Goal: Find specific page/section: Find specific page/section

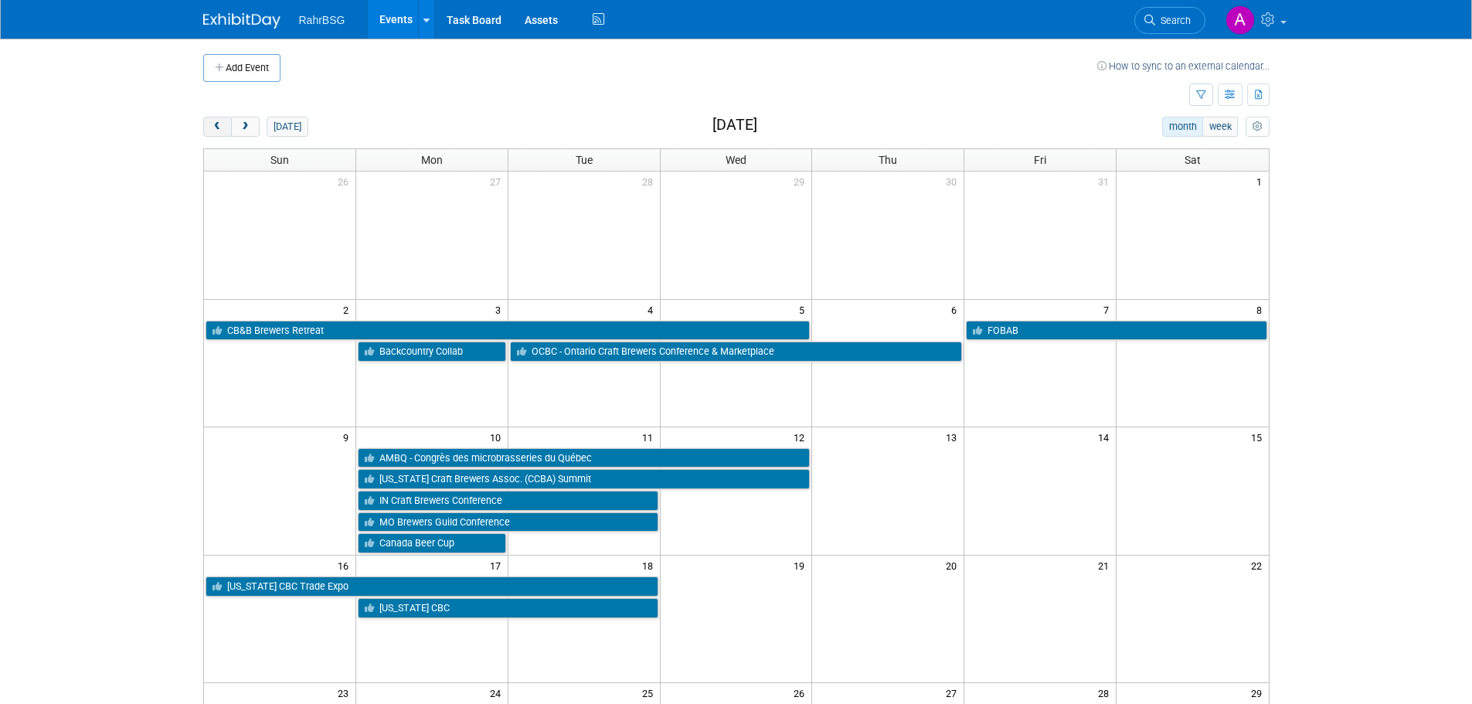
click at [222, 128] on span "prev" at bounding box center [218, 127] width 12 height 10
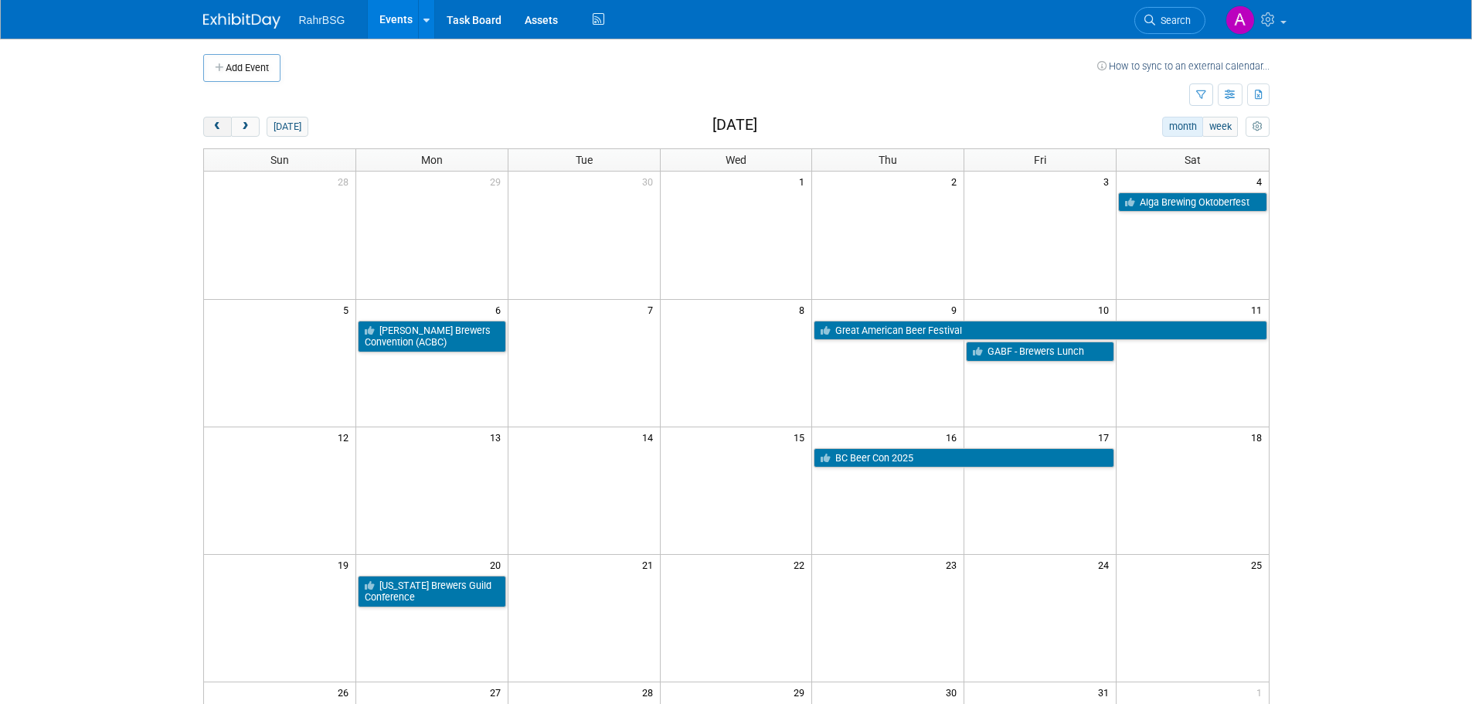
click at [214, 131] on span "prev" at bounding box center [218, 127] width 12 height 10
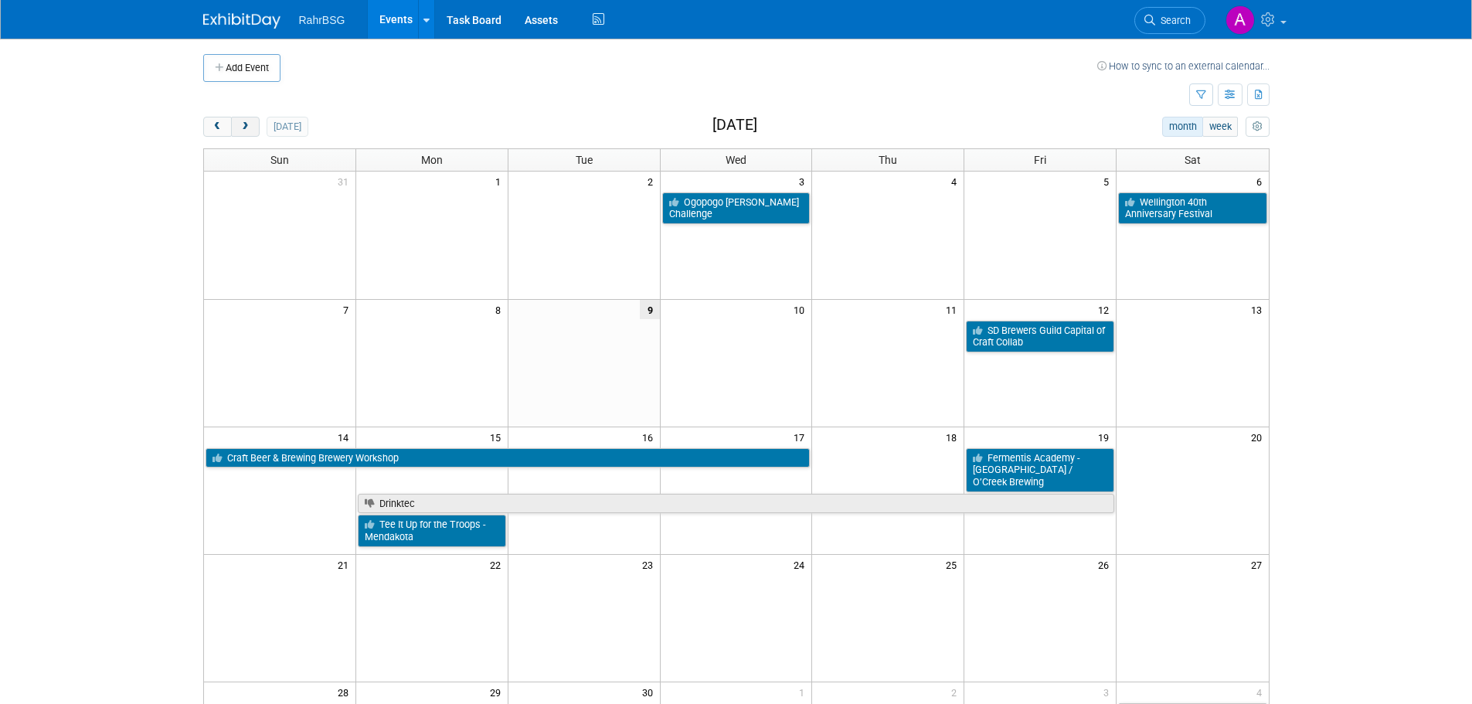
click at [253, 128] on button "next" at bounding box center [245, 127] width 29 height 20
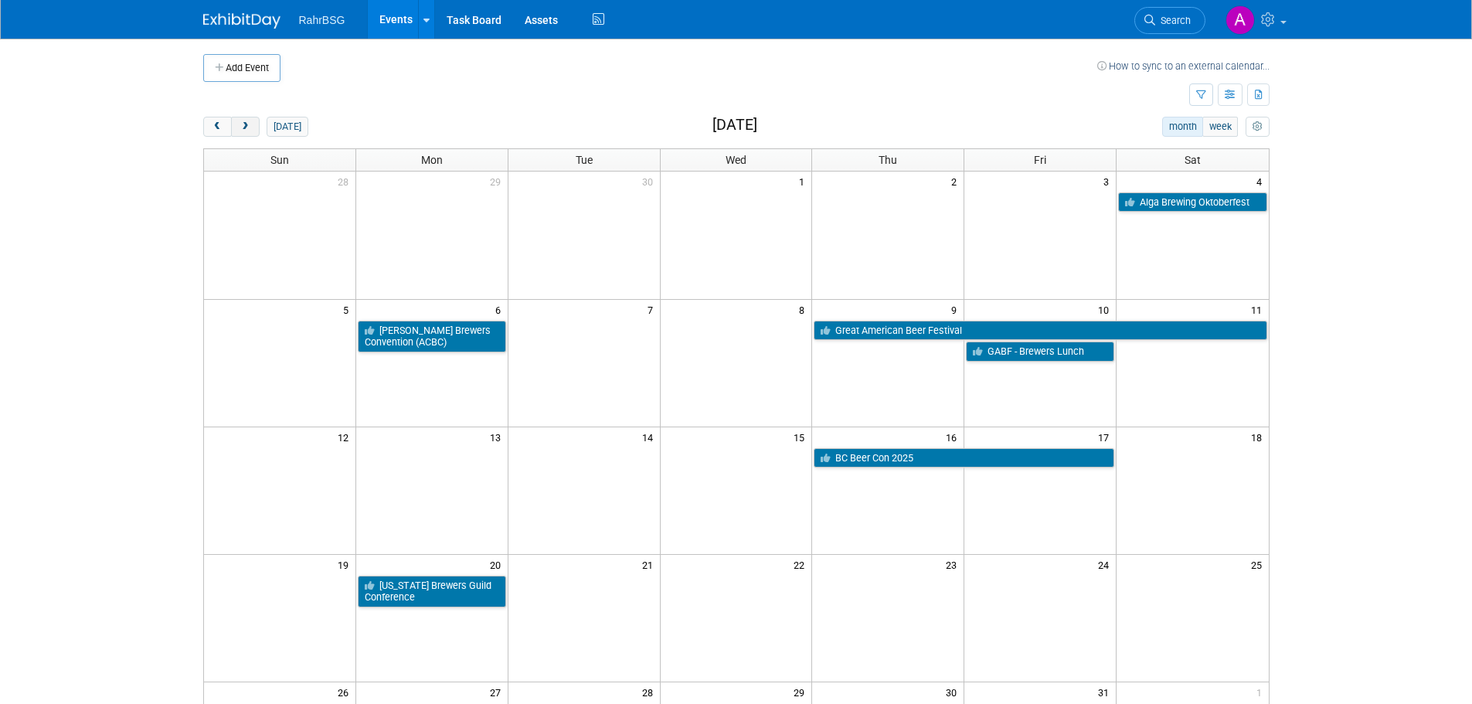
click at [253, 128] on button "next" at bounding box center [245, 127] width 29 height 20
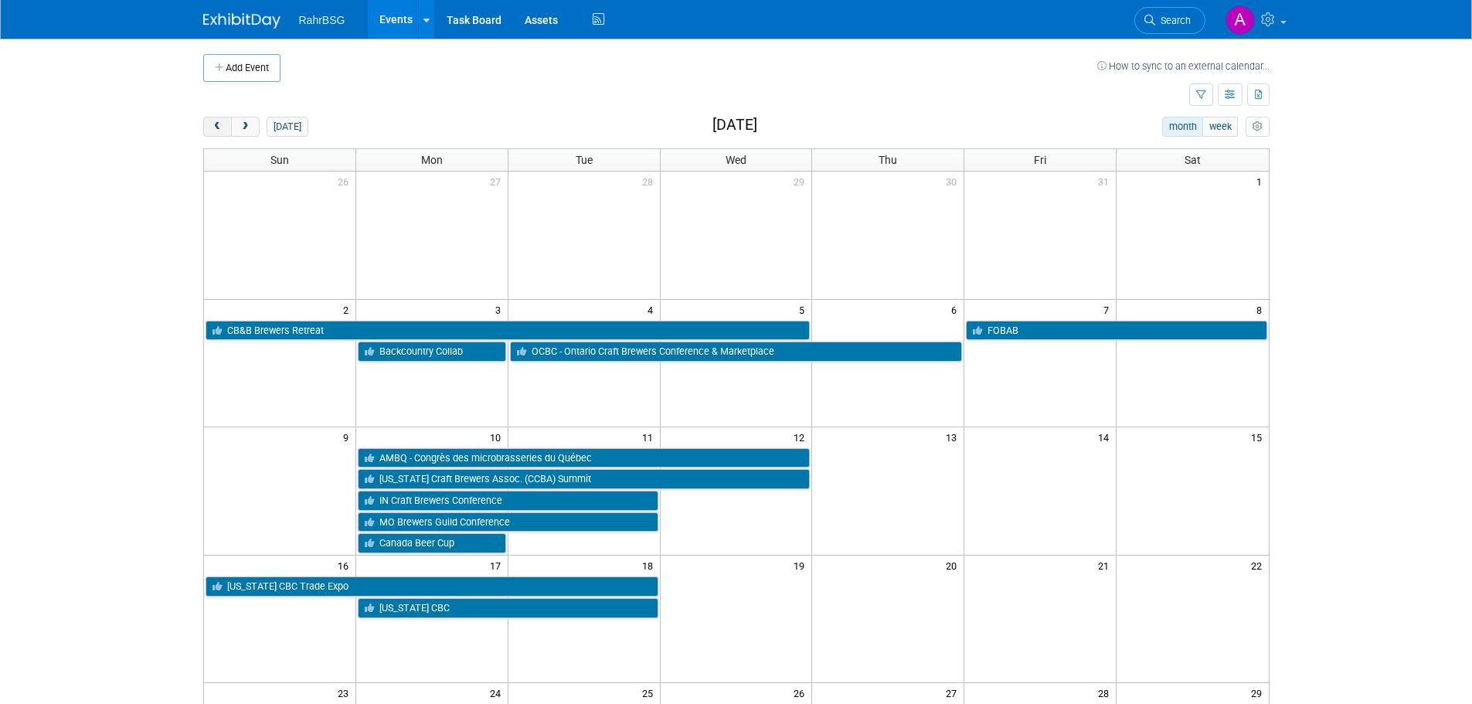
click at [209, 128] on button "prev" at bounding box center [217, 127] width 29 height 20
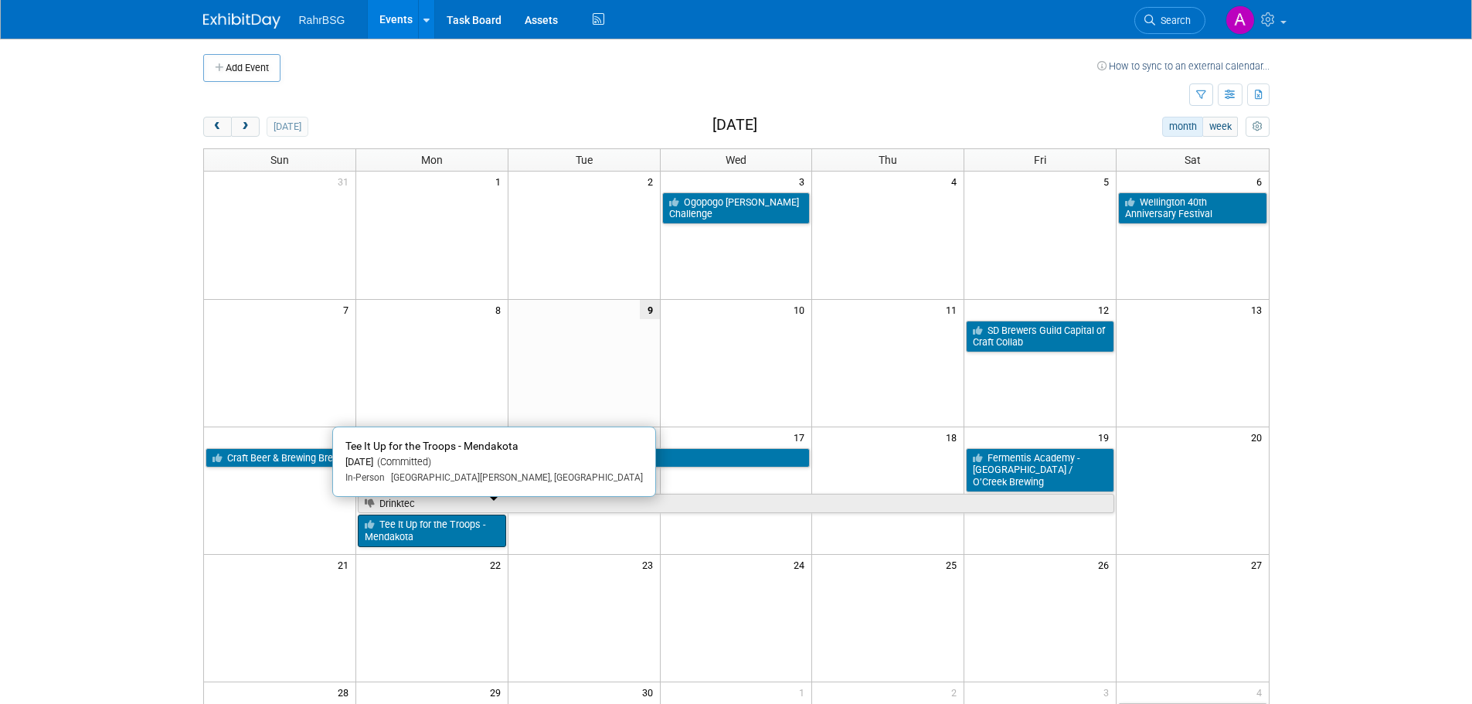
click at [428, 523] on link "Tee It Up for the Troops - Mendakota" at bounding box center [432, 531] width 148 height 32
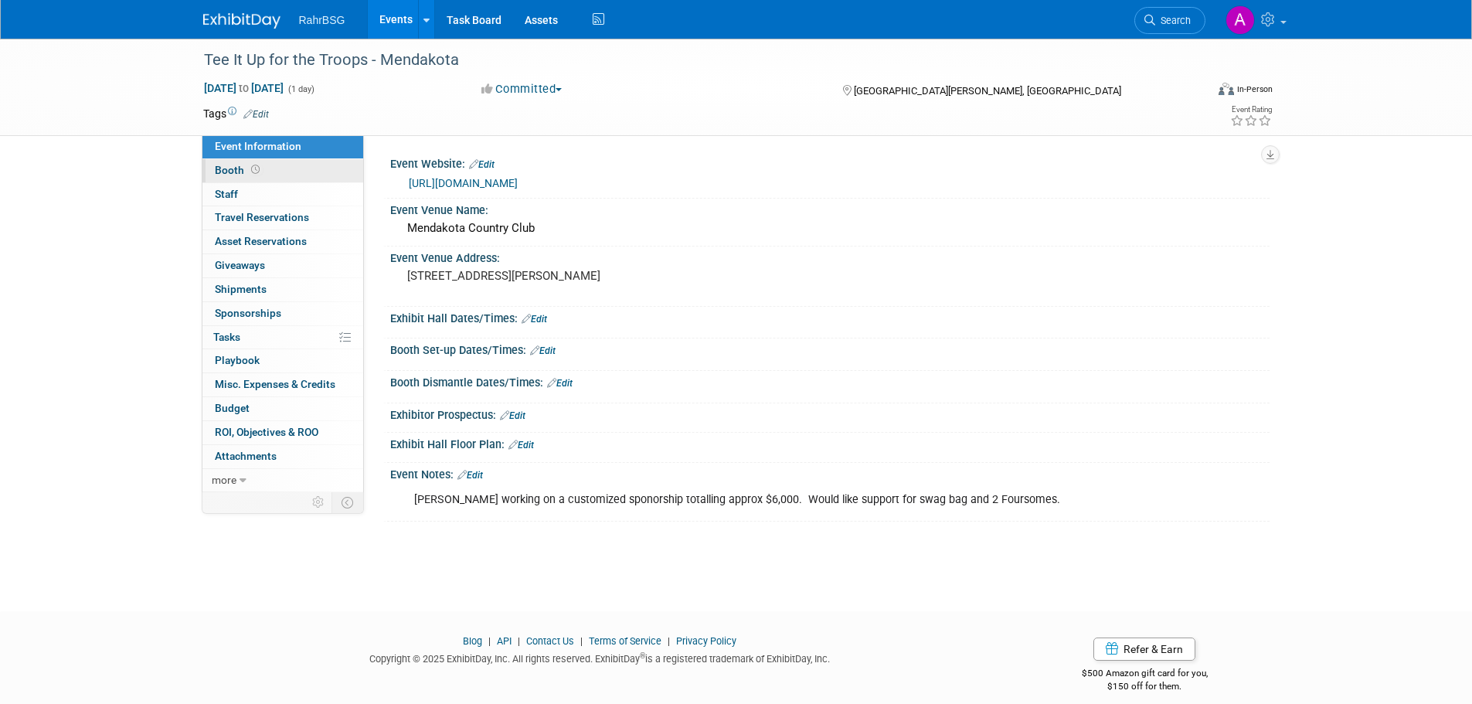
click at [272, 172] on link "Booth" at bounding box center [283, 170] width 161 height 23
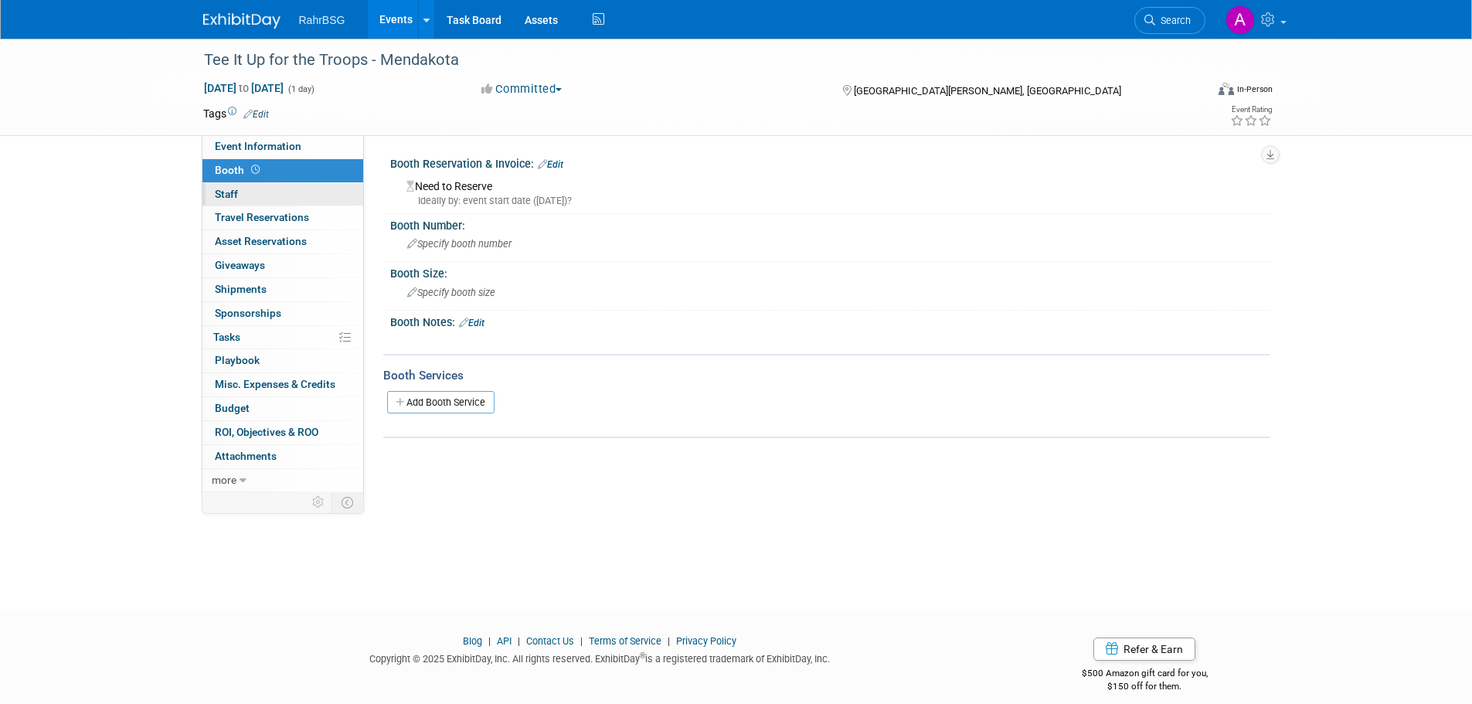
click at [268, 196] on link "0 Staff 0" at bounding box center [283, 194] width 161 height 23
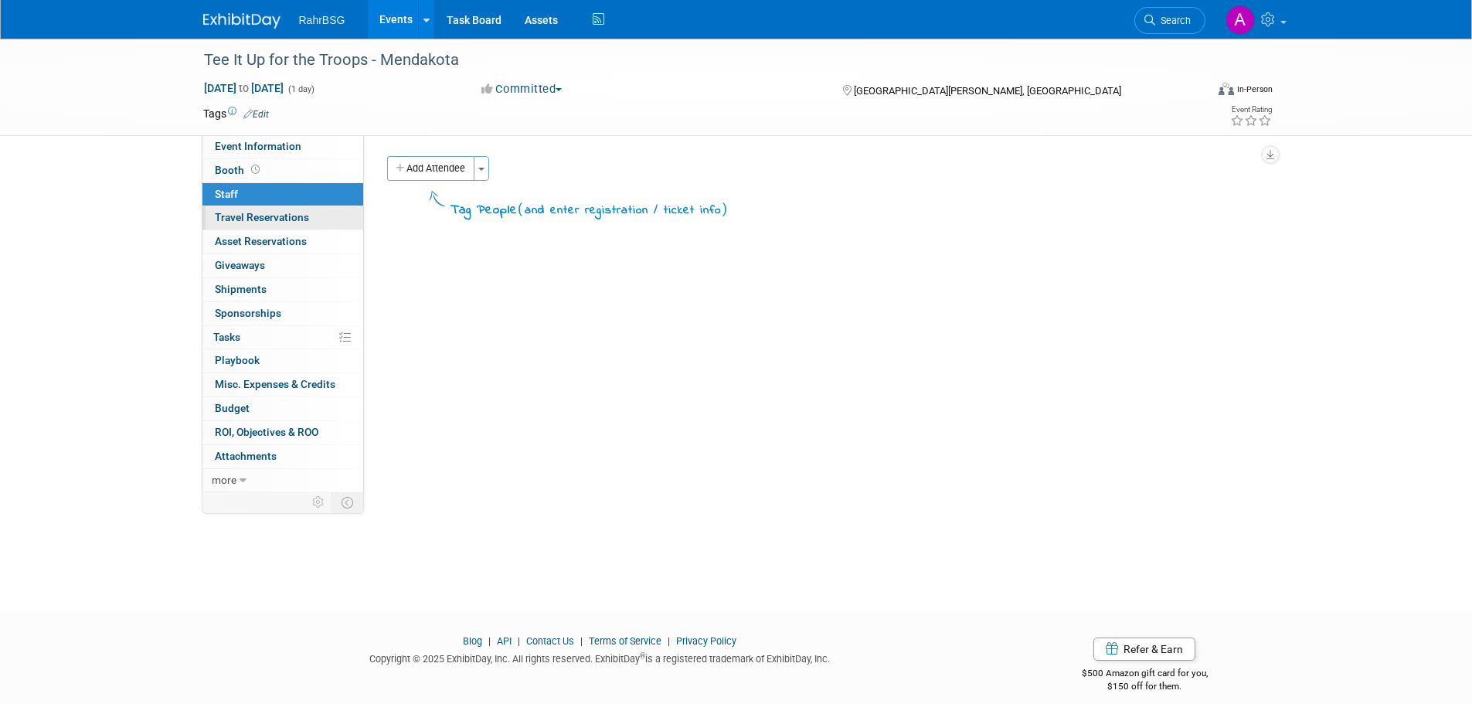
click at [267, 216] on span "Travel Reservations 0" at bounding box center [262, 217] width 94 height 12
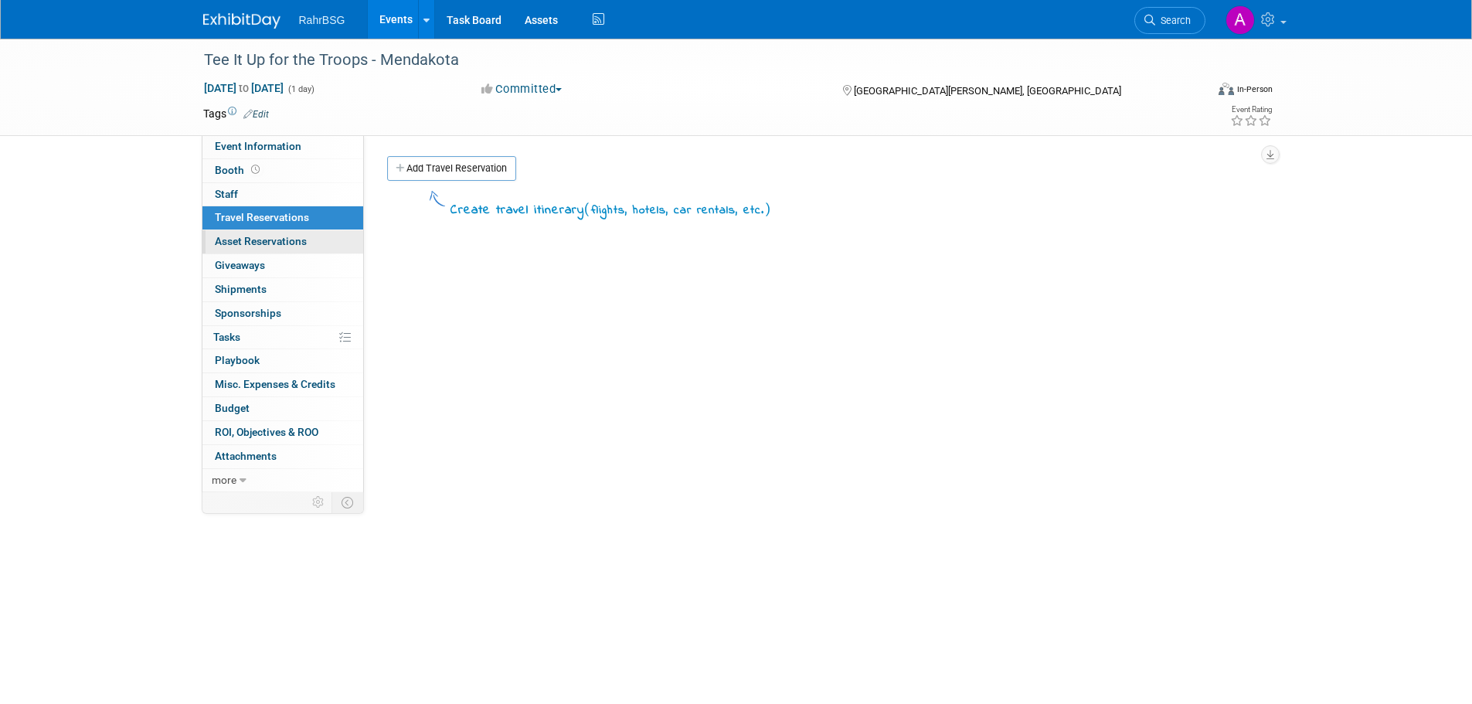
click at [271, 248] on link "0 Asset Reservations 0" at bounding box center [283, 241] width 161 height 23
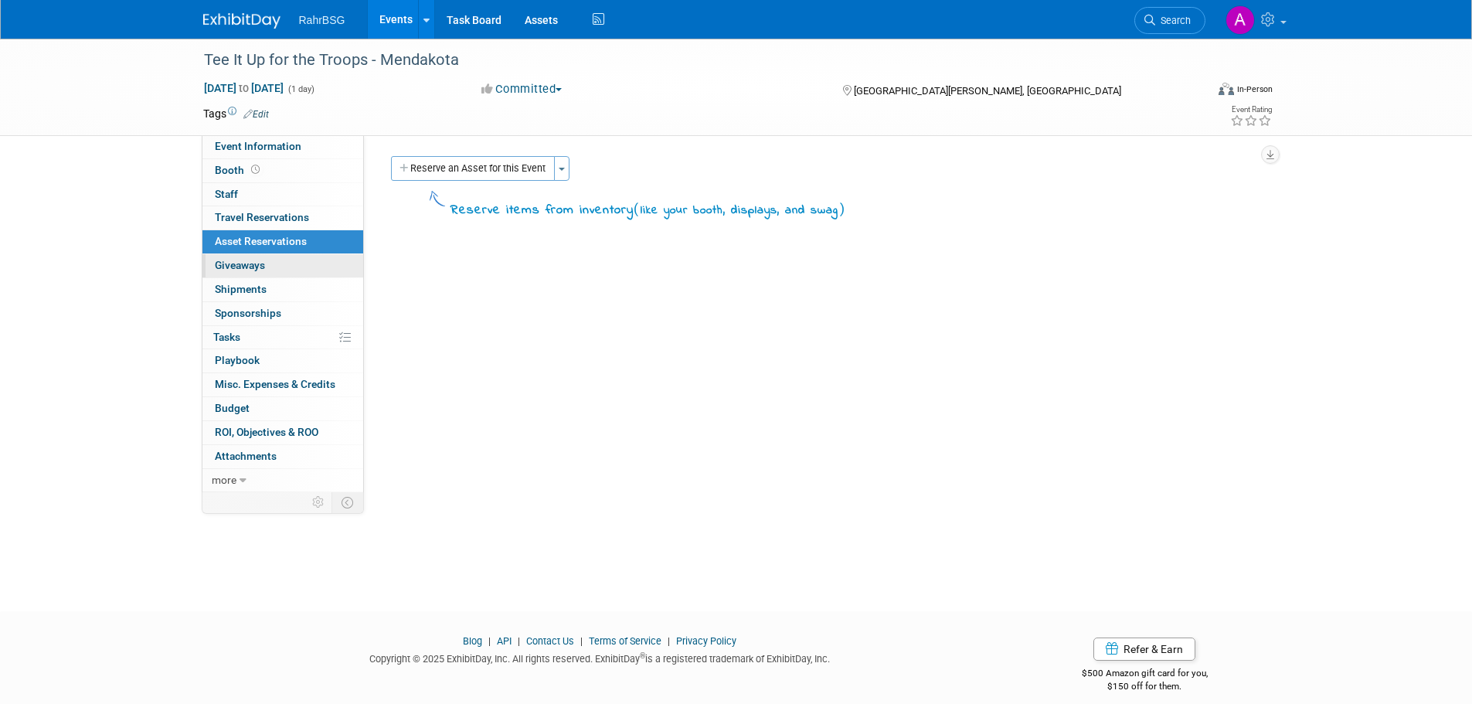
click at [275, 271] on link "0 Giveaways 0" at bounding box center [283, 265] width 161 height 23
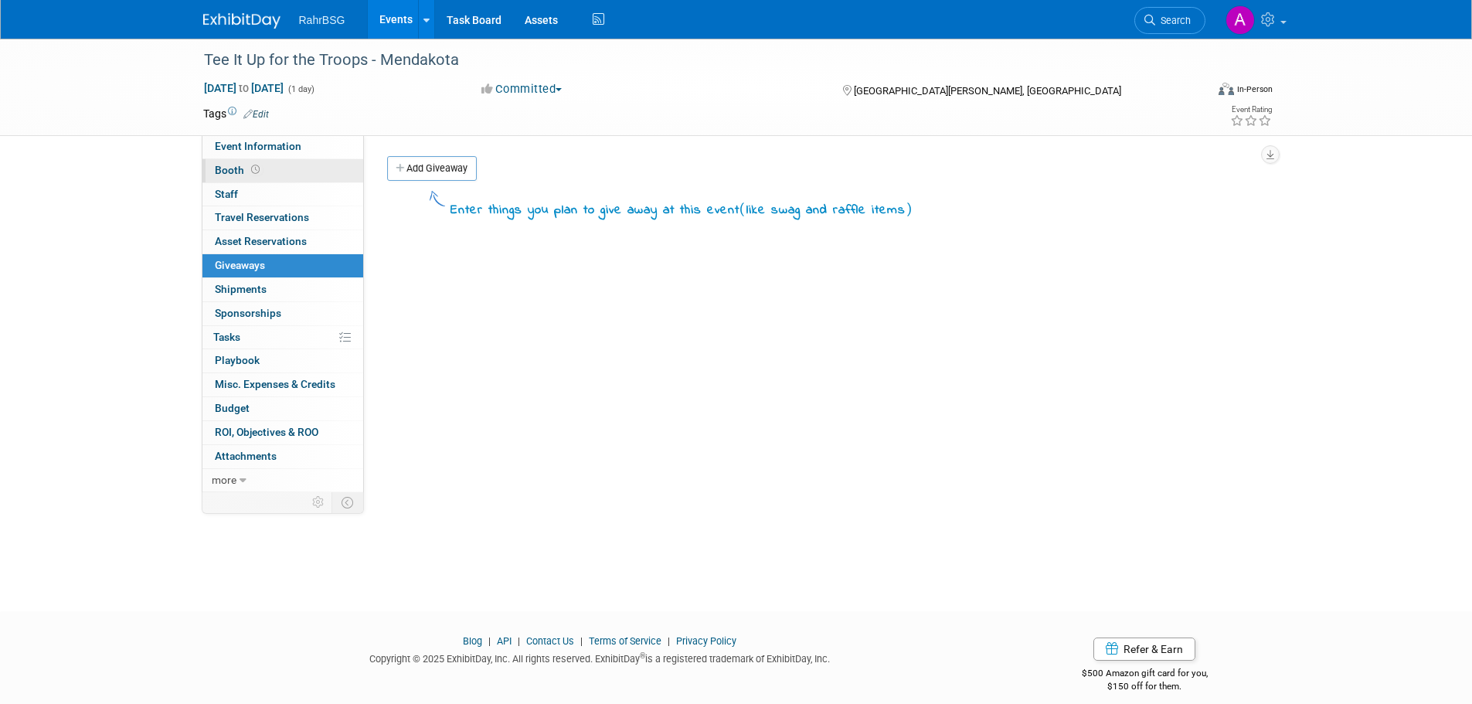
click at [255, 168] on icon at bounding box center [255, 169] width 9 height 9
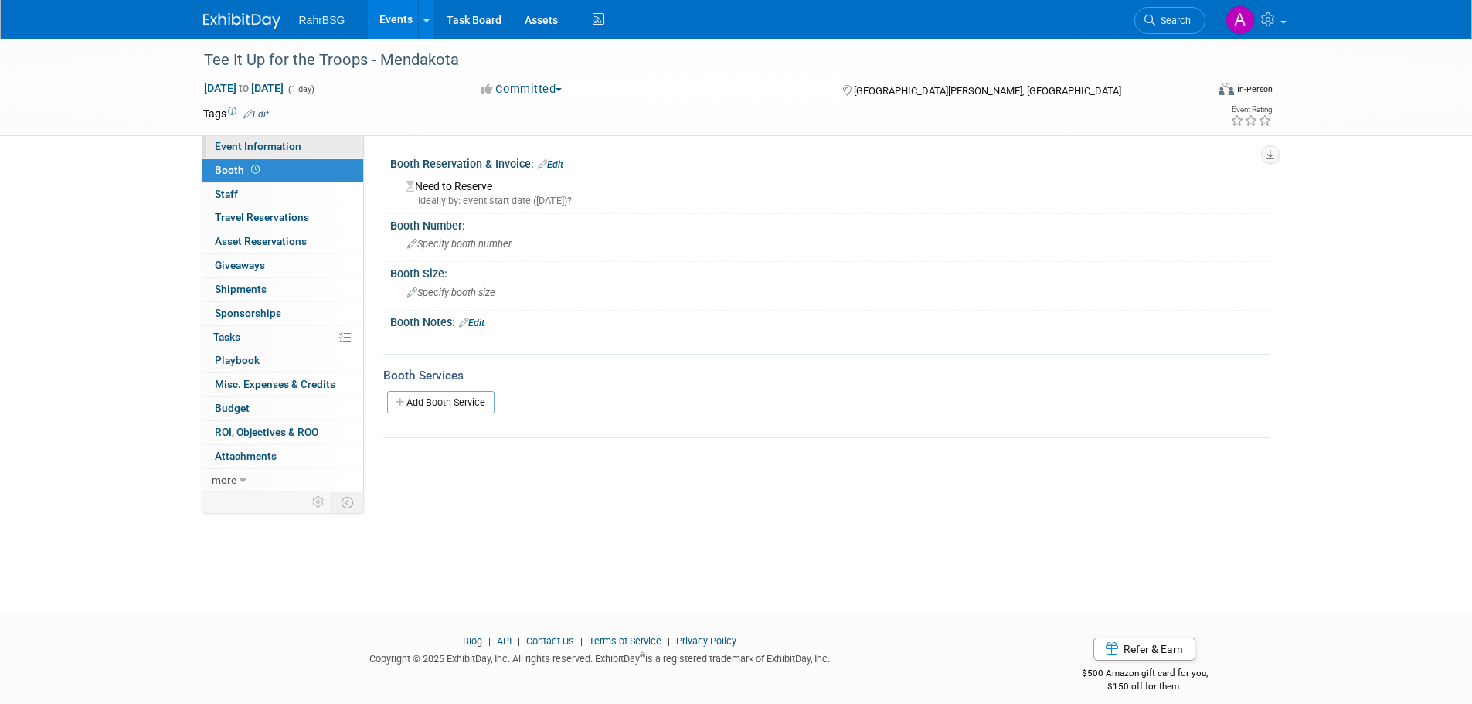
click at [262, 147] on span "Event Information" at bounding box center [258, 146] width 87 height 12
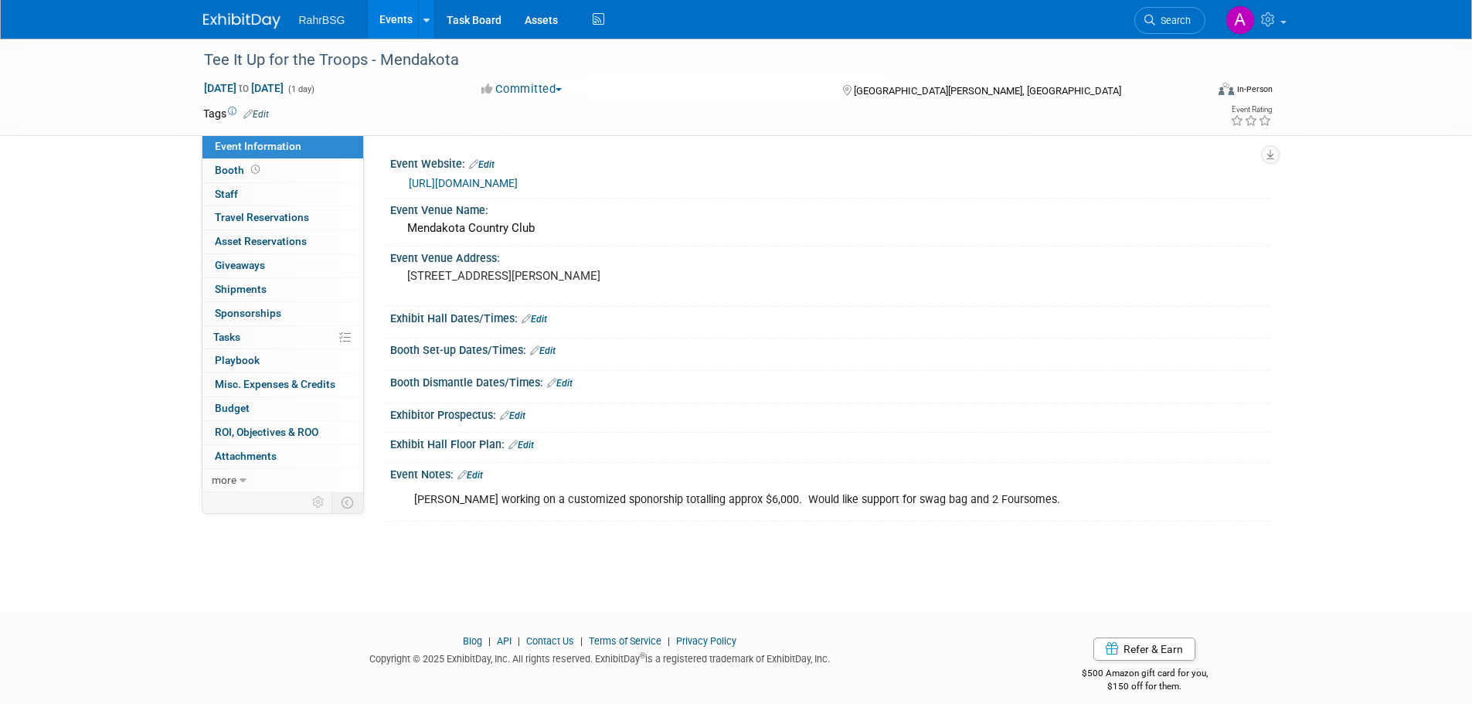
click at [236, 24] on img at bounding box center [241, 20] width 77 height 15
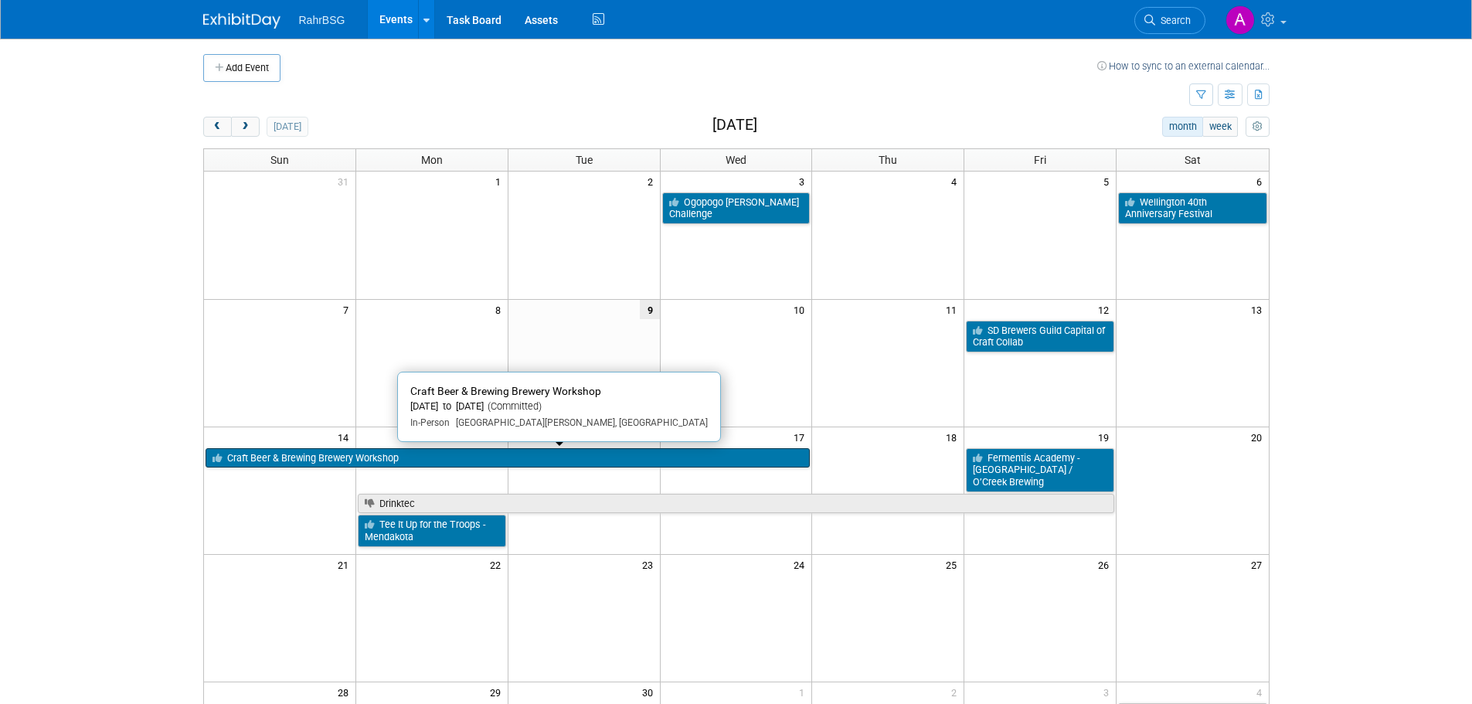
click at [298, 461] on link "Craft Beer & Brewing Brewery Workshop" at bounding box center [508, 458] width 605 height 20
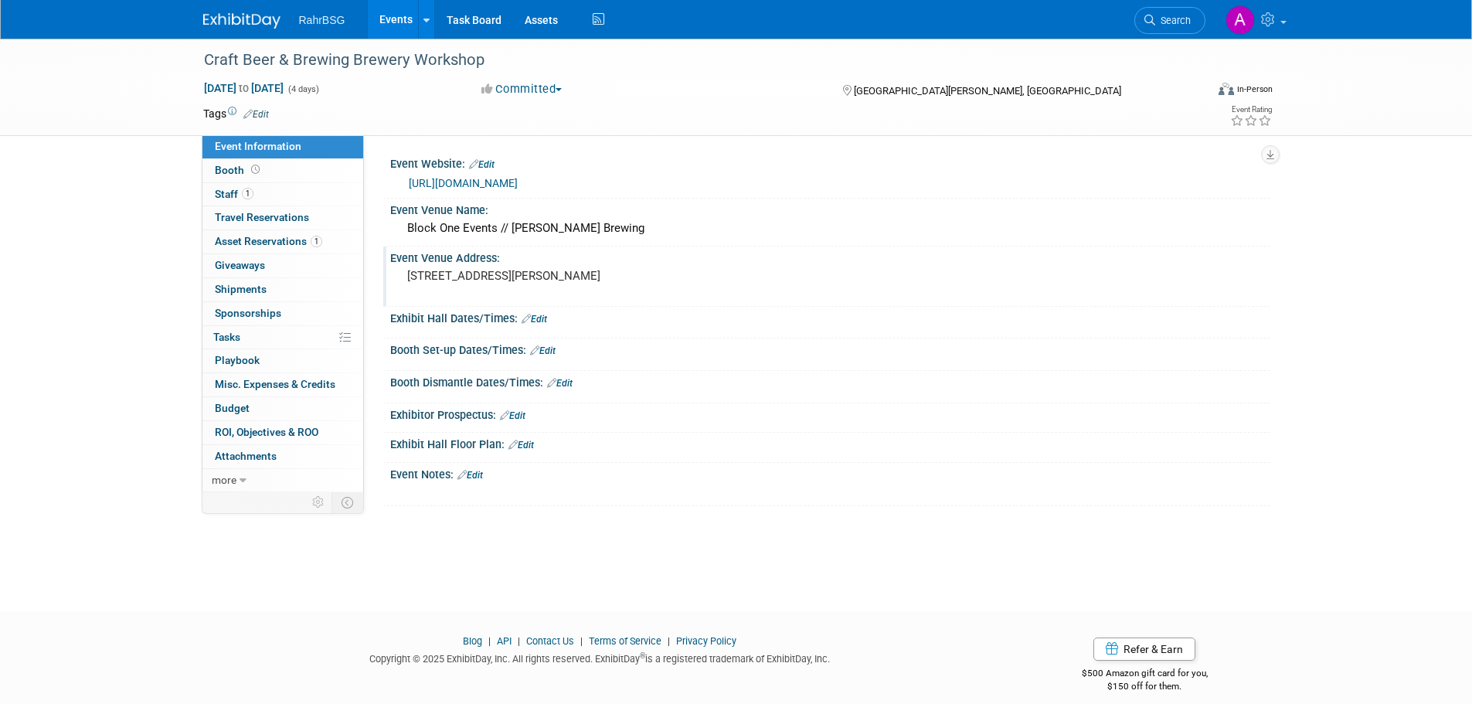
click at [463, 275] on pre "428 Linden St, Fort Collins, CO 80524" at bounding box center [573, 276] width 332 height 14
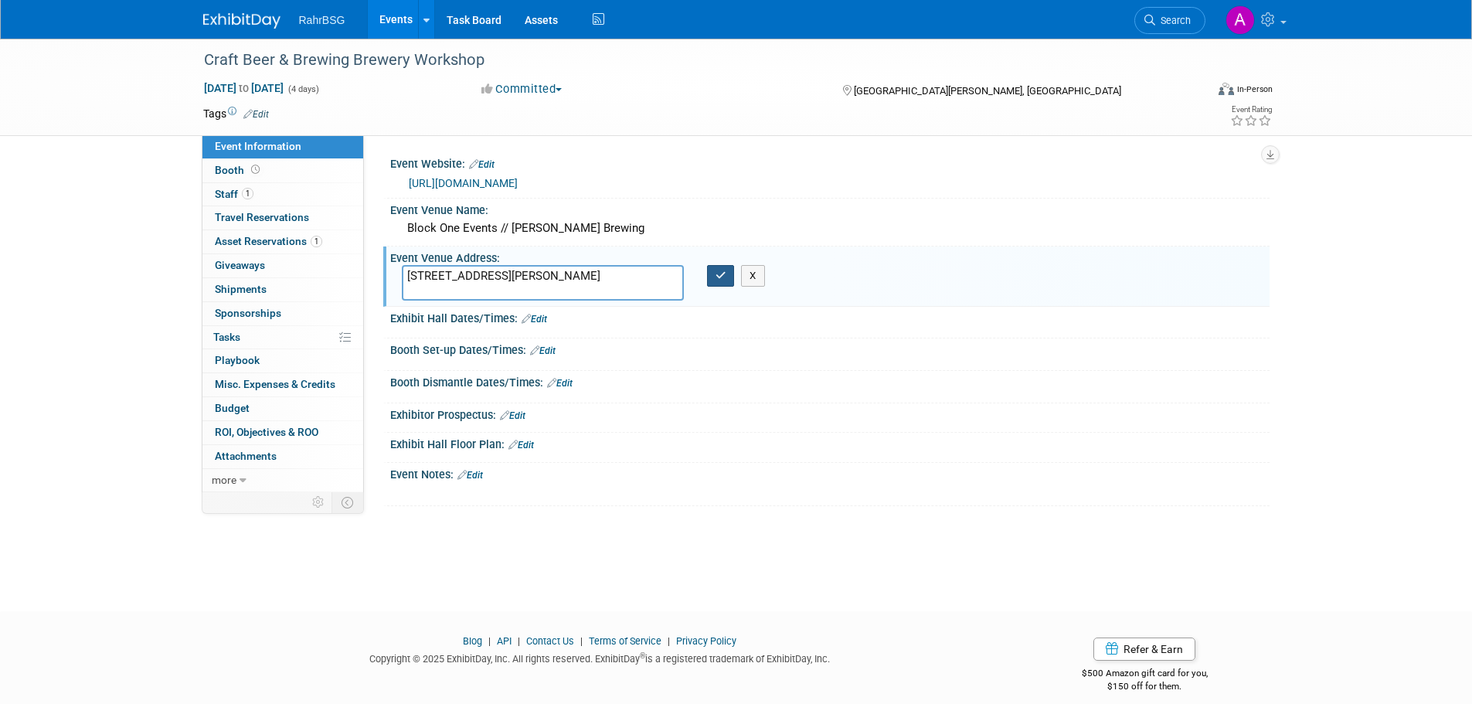
click at [719, 282] on button "button" at bounding box center [721, 276] width 28 height 22
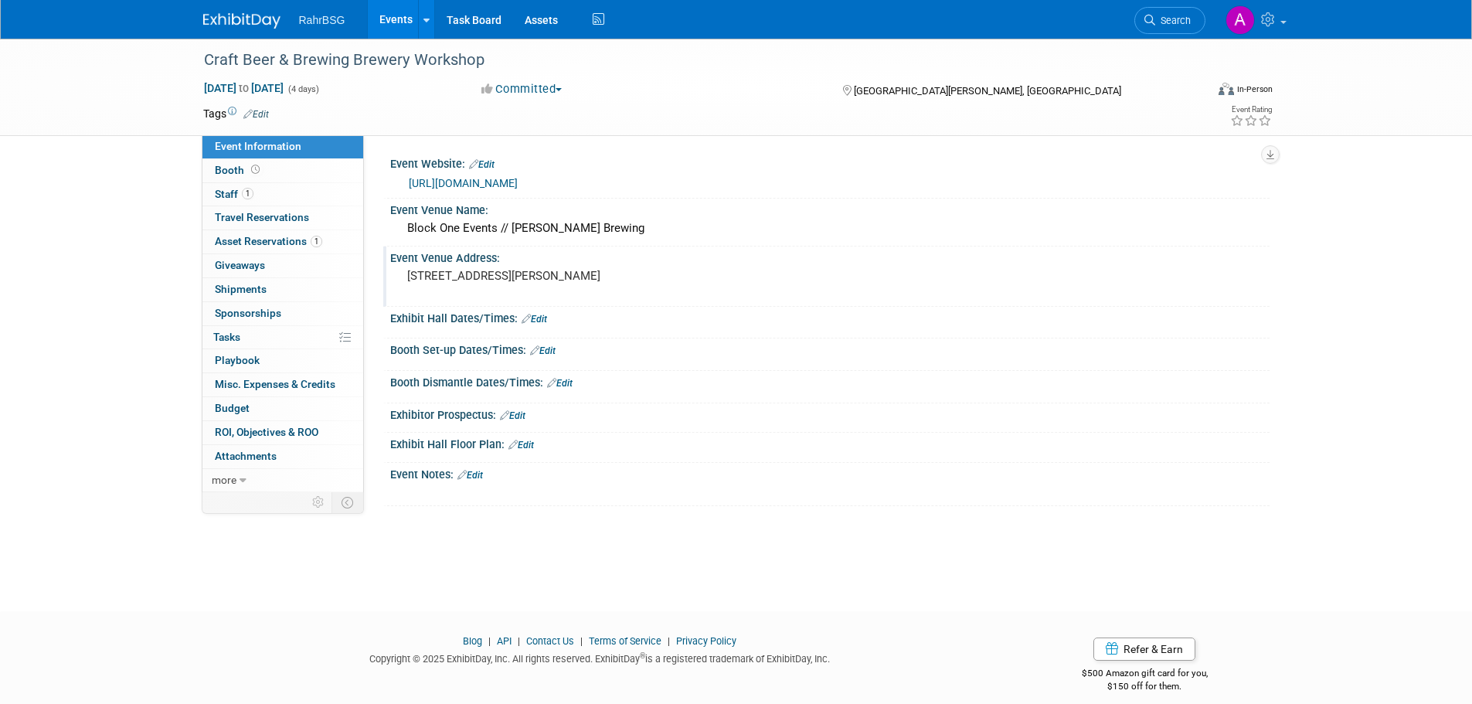
click at [493, 186] on link "https://breweryworkshop.com/" at bounding box center [463, 183] width 109 height 12
click at [535, 283] on div "428 Linden St, Fort Collins, CO 80524" at bounding box center [573, 283] width 343 height 36
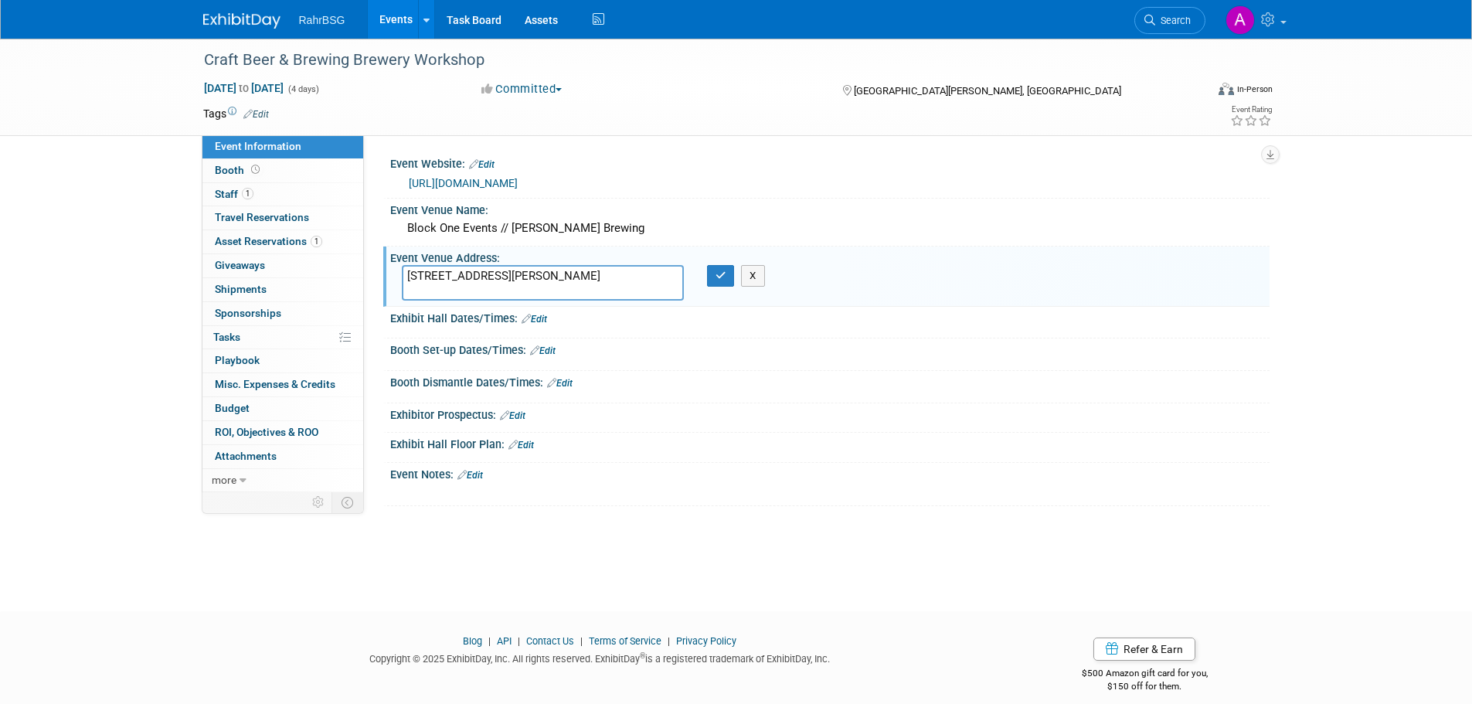
click at [537, 278] on textarea "428 Linden St, Fort Collins, CO 80524" at bounding box center [543, 283] width 282 height 36
click at [720, 276] on icon "button" at bounding box center [721, 276] width 11 height 10
